Goal: Information Seeking & Learning: Check status

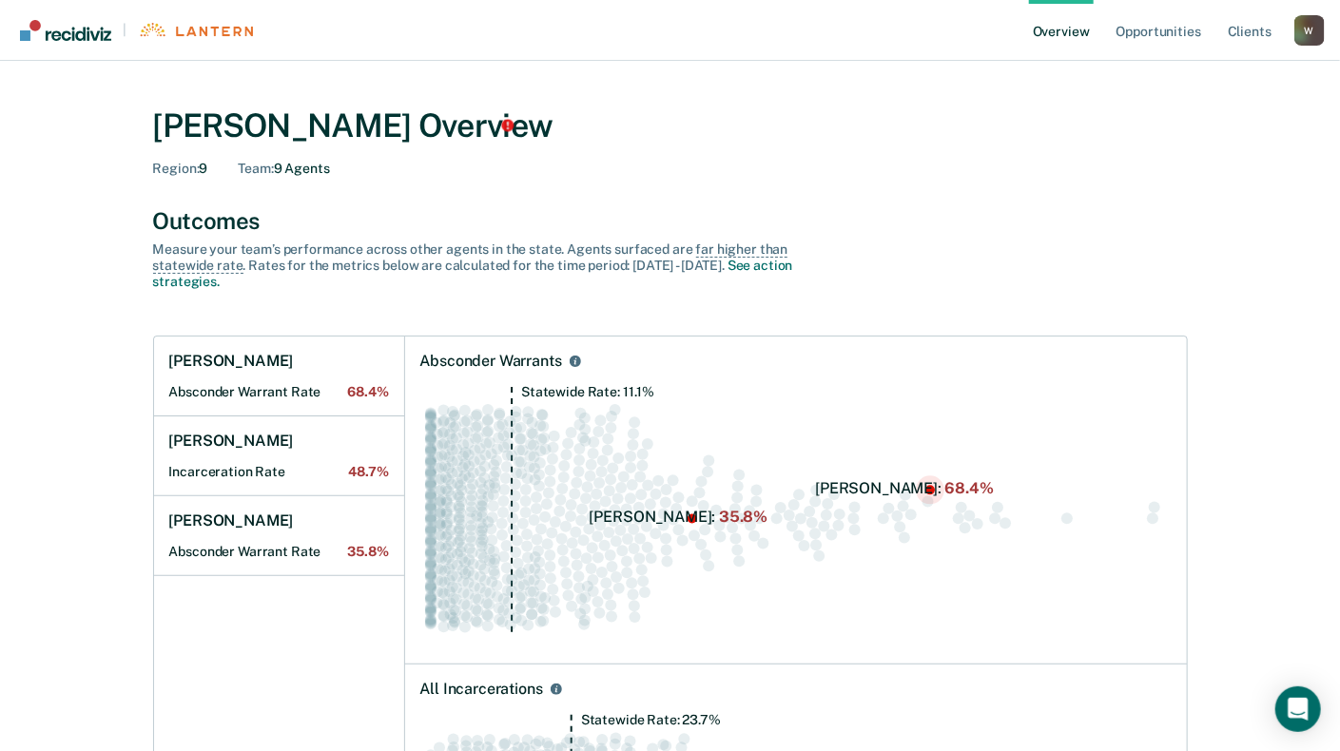
click at [925, 489] on circle "Swarm plot of all absconder warrant rates in the state for ALL caseloads, highl…" at bounding box center [930, 490] width 10 height 10
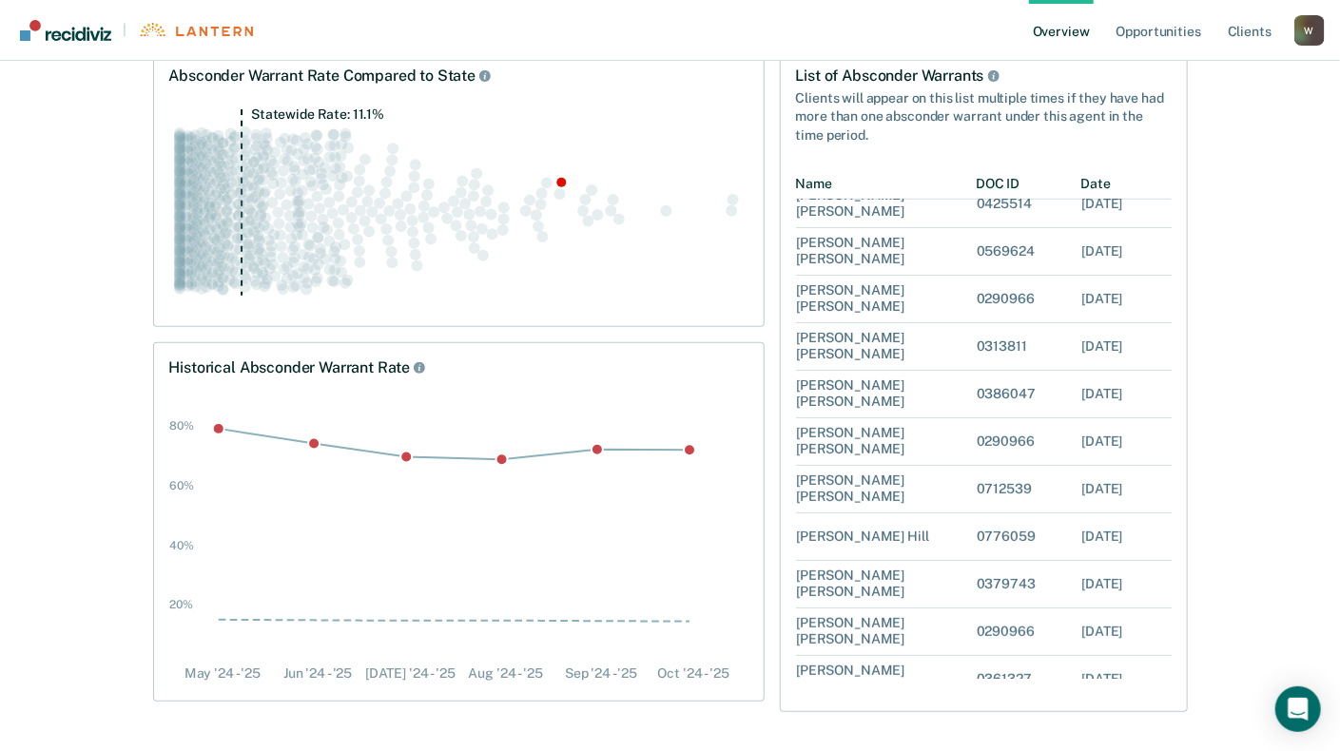
scroll to position [211, 0]
